Goal: Information Seeking & Learning: Learn about a topic

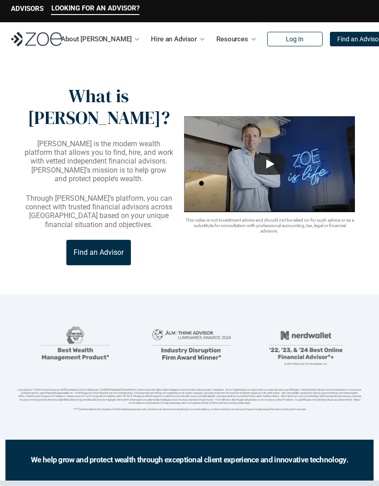
scroll to position [3, 0]
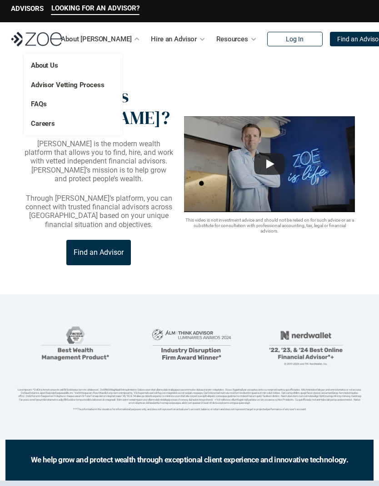
click at [52, 102] on p "FAQs" at bounding box center [58, 104] width 54 height 10
click at [41, 104] on link "FAQs" at bounding box center [38, 104] width 15 height 8
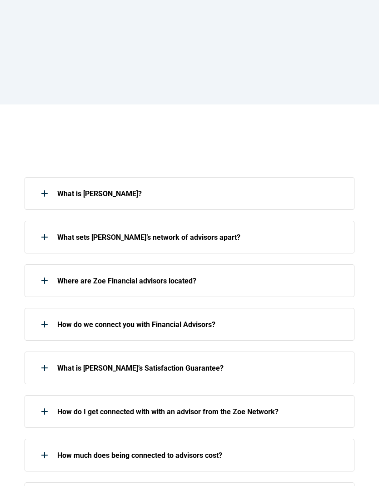
scroll to position [89, 0]
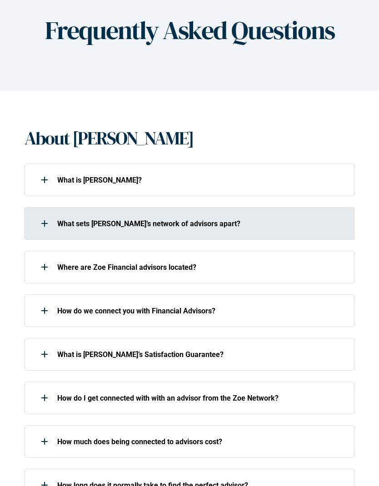
click at [230, 224] on p "What sets [PERSON_NAME]’s network of advisors apart?" at bounding box center [201, 223] width 288 height 9
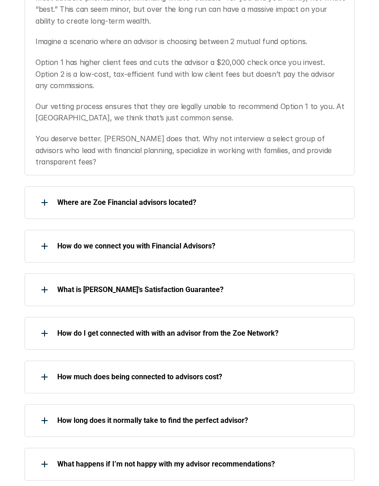
scroll to position [399, 0]
click at [196, 193] on div "Where are Zoe Financial advisors located?" at bounding box center [185, 202] width 321 height 18
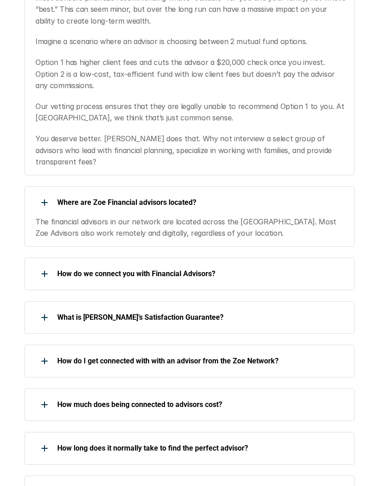
click at [282, 312] on div "What is [PERSON_NAME]’s Satisfaction Guarantee?" at bounding box center [190, 317] width 330 height 33
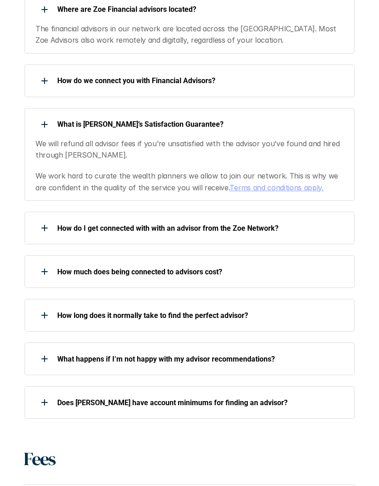
scroll to position [592, 0]
click at [306, 267] on p "How much does being connected to advisors cost?" at bounding box center [201, 271] width 288 height 9
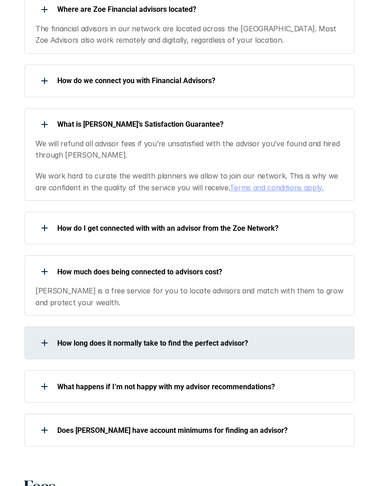
click at [292, 339] on p "How long does it normally take to find the perfect advisor?" at bounding box center [201, 343] width 288 height 9
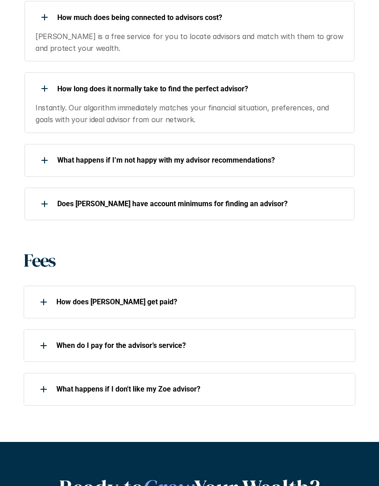
scroll to position [847, 0]
click at [327, 199] on p "Does [PERSON_NAME] have account minimums for finding an advisor?" at bounding box center [201, 203] width 288 height 9
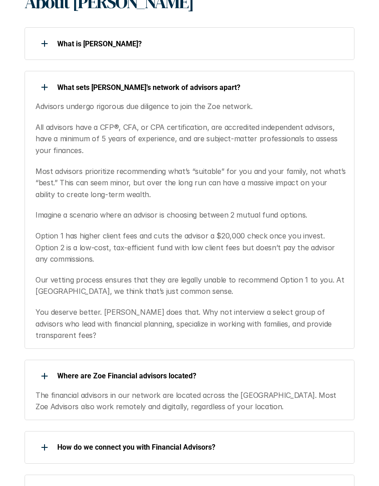
scroll to position [0, 0]
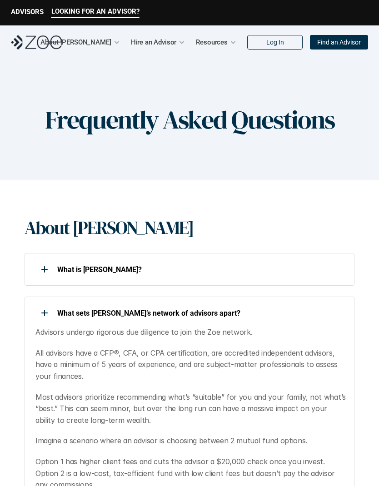
click at [168, 37] on p "Hire an Advisor" at bounding box center [154, 42] width 46 height 14
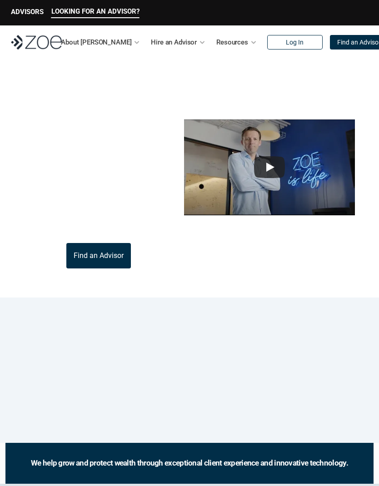
scroll to position [40, 0]
